Goal: Task Accomplishment & Management: Manage account settings

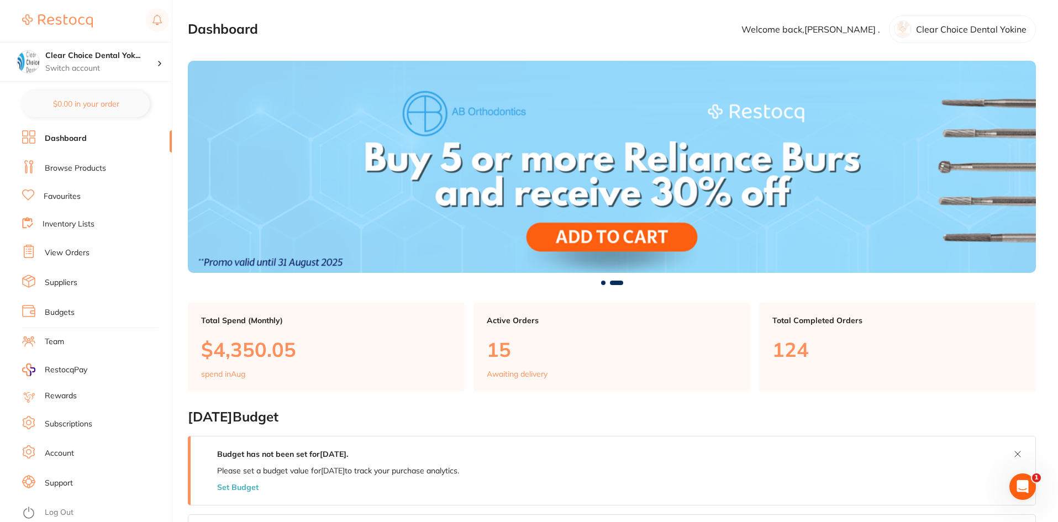
click at [81, 253] on link "View Orders" at bounding box center [67, 253] width 45 height 11
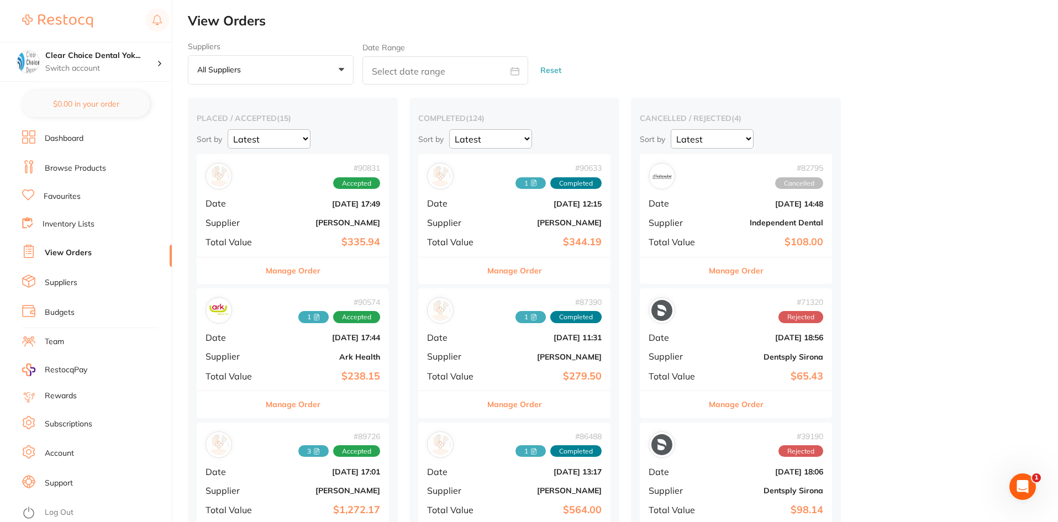
click at [311, 403] on button "Manage Order" at bounding box center [293, 404] width 55 height 27
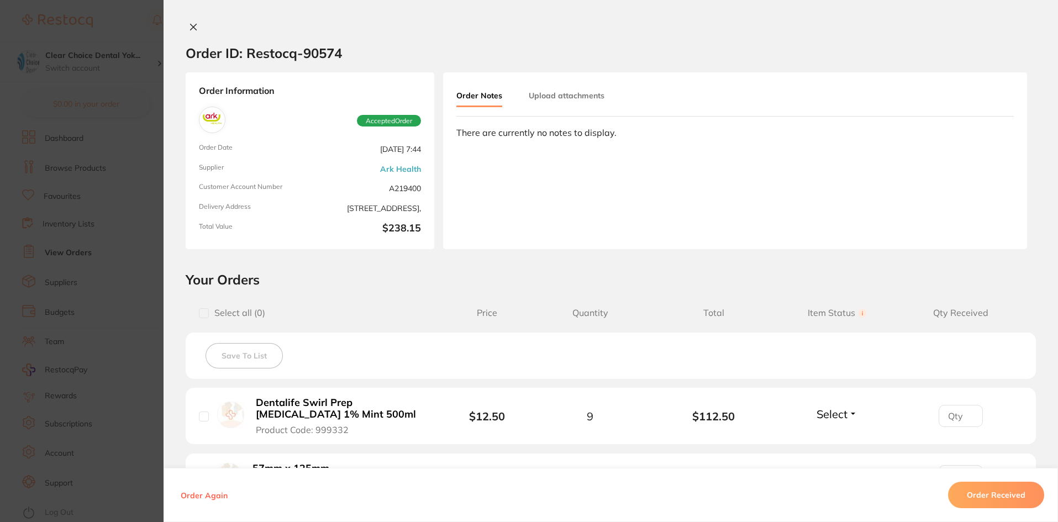
click at [577, 97] on button "Upload attachments" at bounding box center [567, 96] width 76 height 20
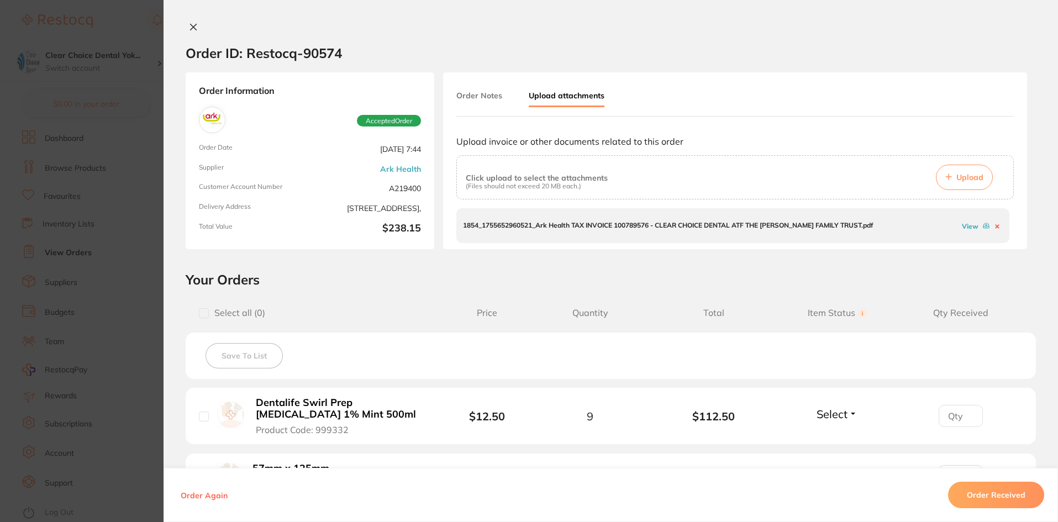
click at [973, 178] on span "Upload" at bounding box center [970, 177] width 27 height 10
click at [1016, 497] on button "Order Received" at bounding box center [996, 495] width 96 height 27
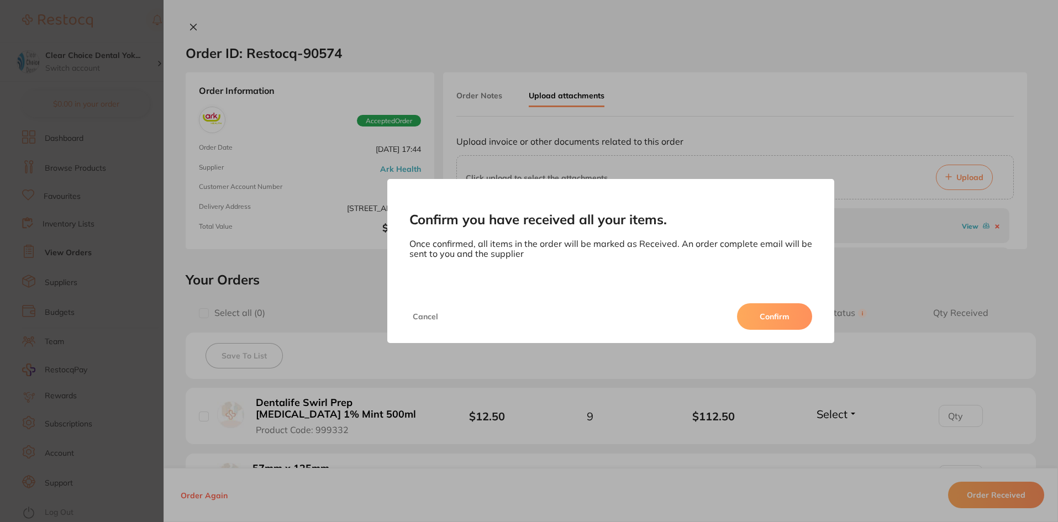
click at [784, 316] on button "Confirm" at bounding box center [774, 316] width 75 height 27
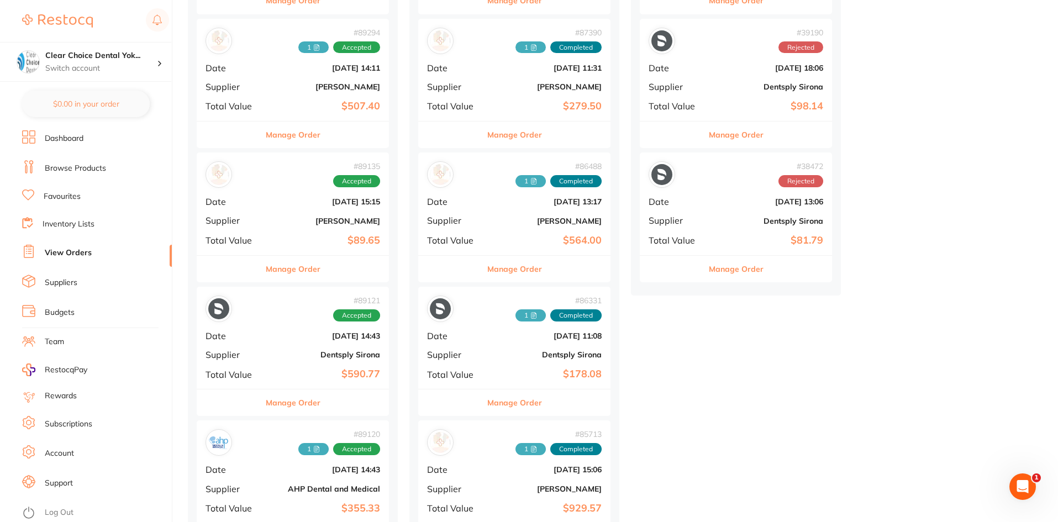
scroll to position [276, 0]
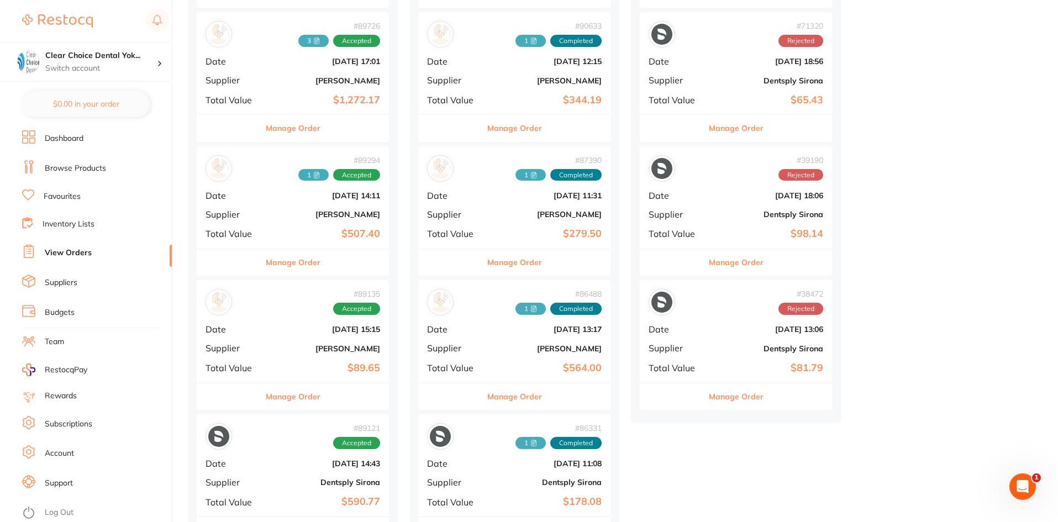
click at [296, 258] on button "Manage Order" at bounding box center [293, 262] width 55 height 27
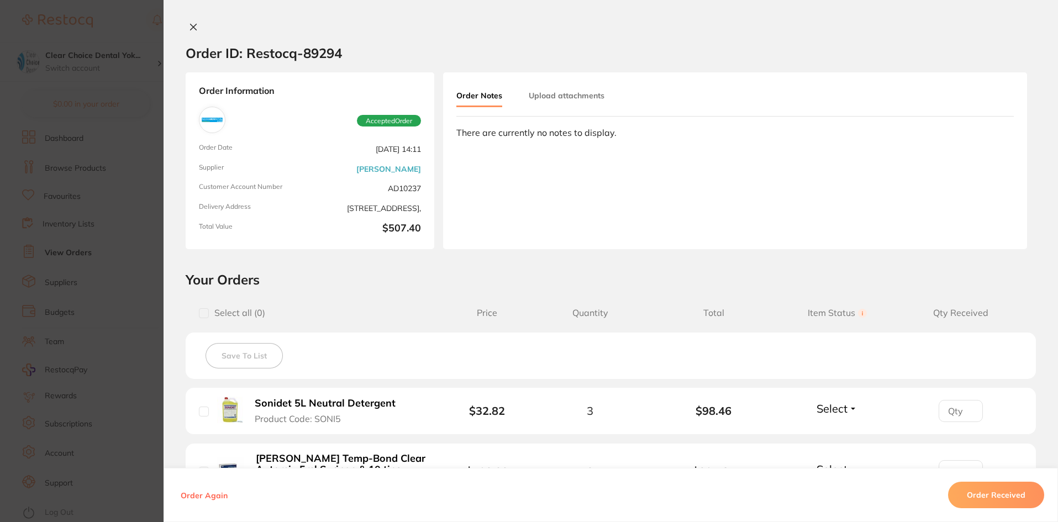
click at [571, 95] on button "Upload attachments" at bounding box center [567, 96] width 76 height 20
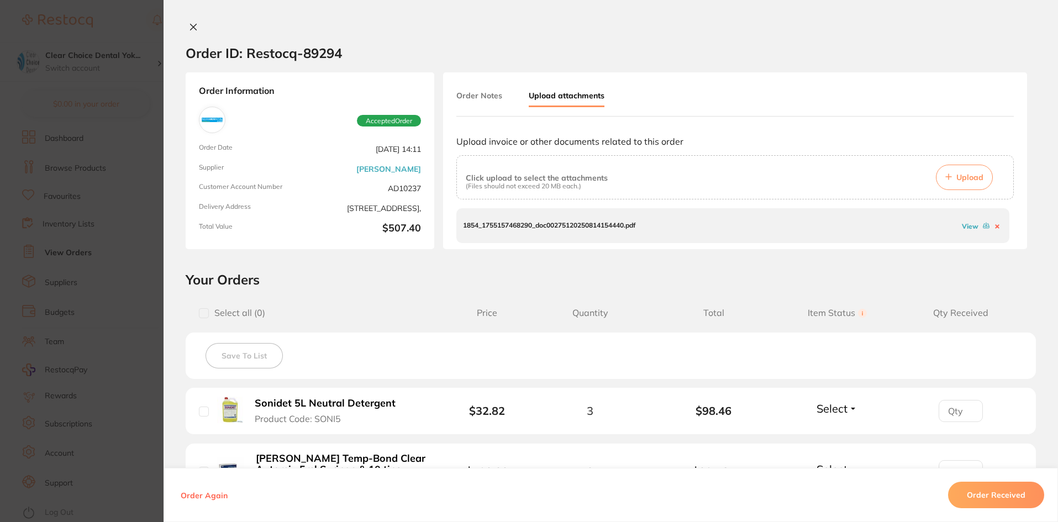
click at [957, 178] on span "Upload" at bounding box center [970, 177] width 27 height 10
click at [976, 497] on button "Order Received" at bounding box center [996, 495] width 96 height 27
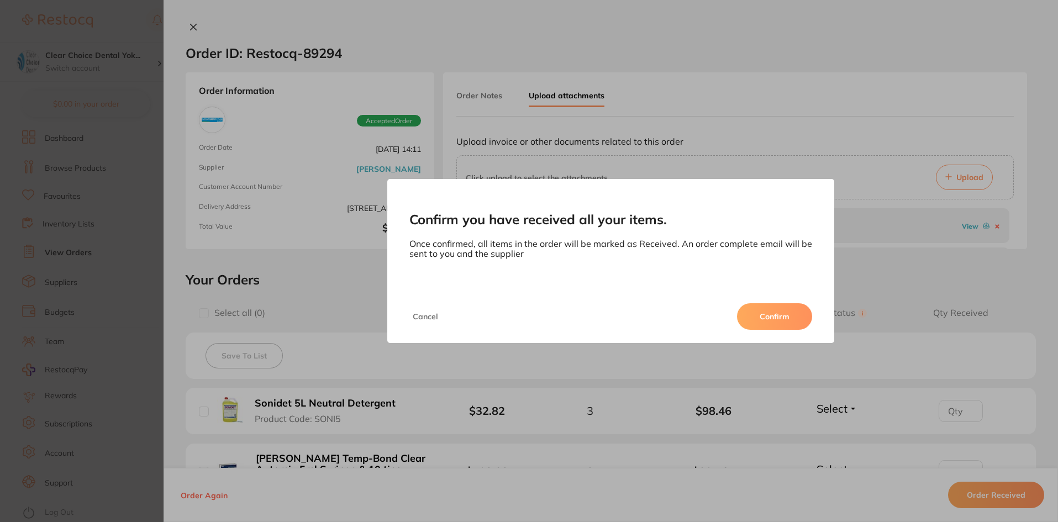
click at [770, 318] on button "Confirm" at bounding box center [774, 316] width 75 height 27
